Goal: Task Accomplishment & Management: Manage account settings

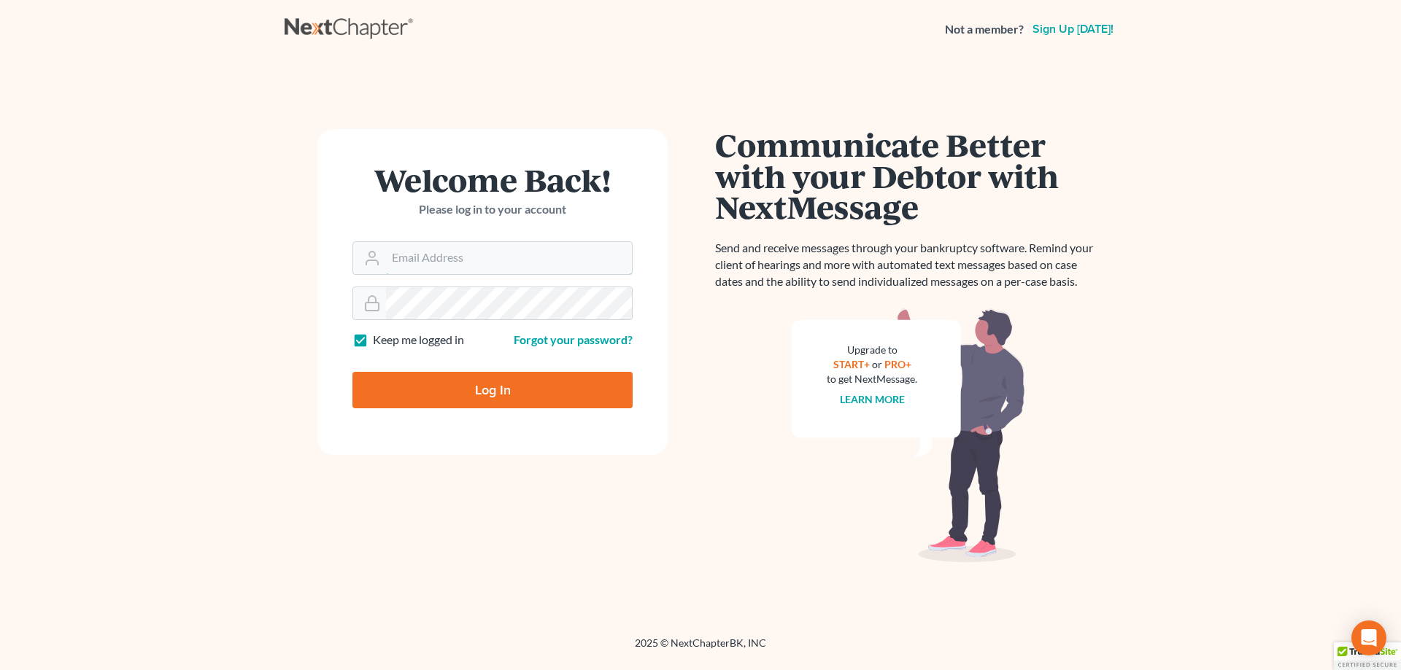
type input "[EMAIL_ADDRESS][DOMAIN_NAME]"
click at [497, 390] on input "Log In" at bounding box center [492, 390] width 280 height 36
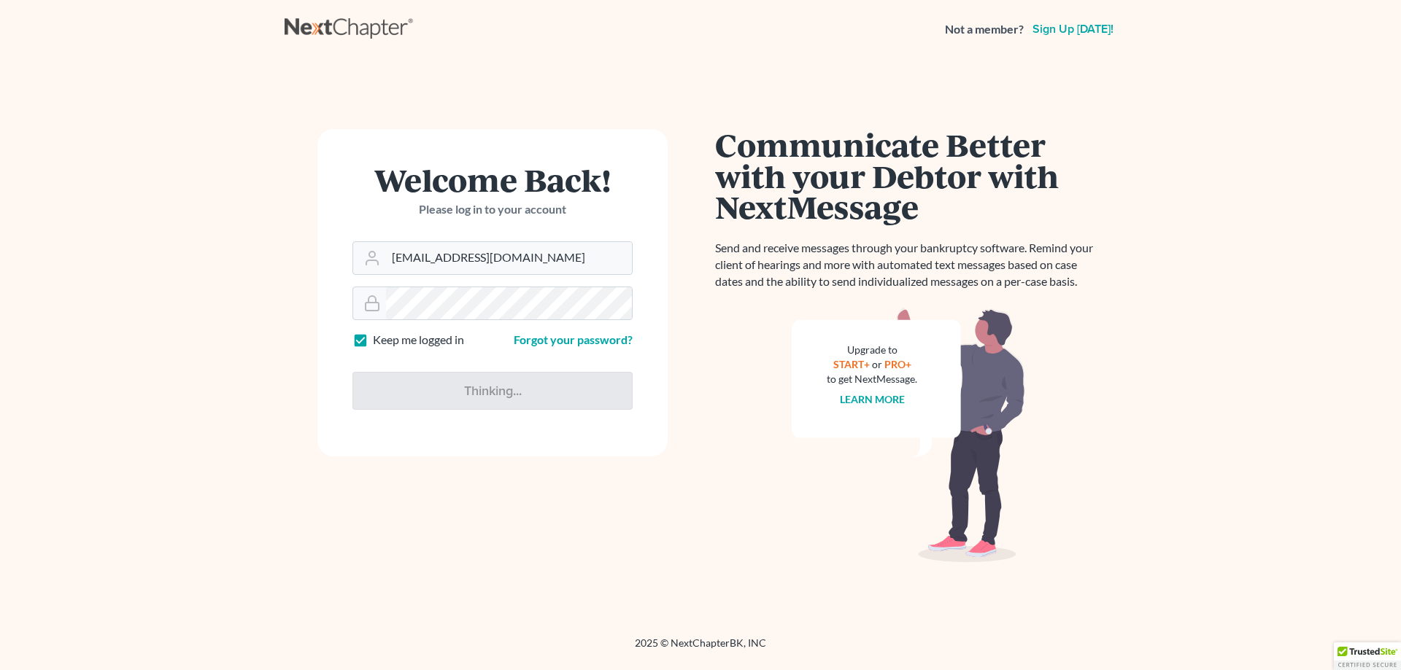
type input "Thinking..."
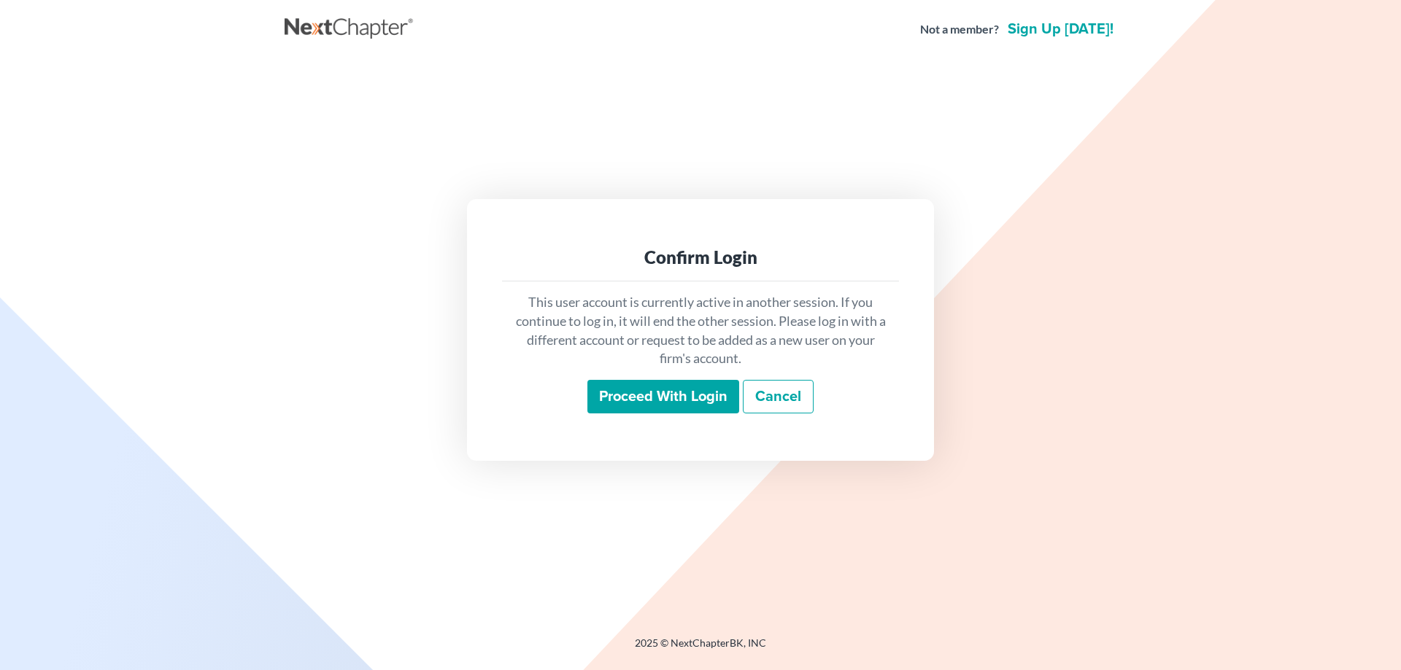
click at [645, 397] on input "Proceed with login" at bounding box center [663, 397] width 152 height 34
